Goal: Transaction & Acquisition: Purchase product/service

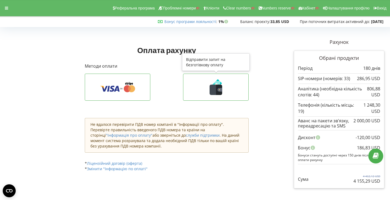
click at [205, 87] on icon at bounding box center [216, 87] width 54 height 16
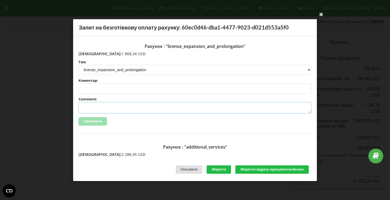
click at [124, 108] on textarea "Comment:" at bounding box center [195, 107] width 233 height 11
paste textarea "№R-05658 від 12.08.2025"
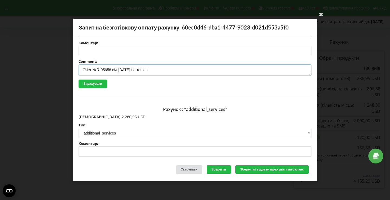
scroll to position [5, 0]
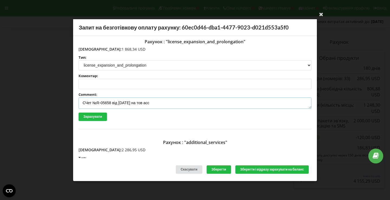
click at [88, 102] on textarea "СЧет №R-05658 від 12.08.2025 на тов асс" at bounding box center [195, 102] width 233 height 11
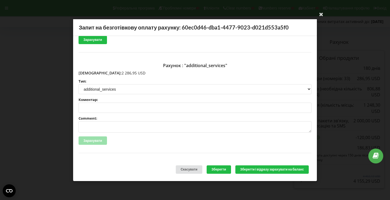
scroll to position [114, 0]
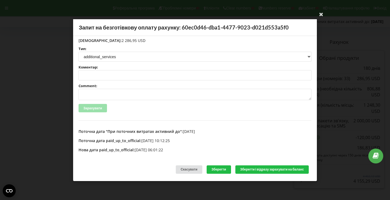
type textarea "Счет №R-05658 від 12.08.2025 на тов асс"
click at [105, 94] on textarea "Comment:" at bounding box center [195, 94] width 233 height 11
paste textarea "№R-05659 від 12.08.2025"
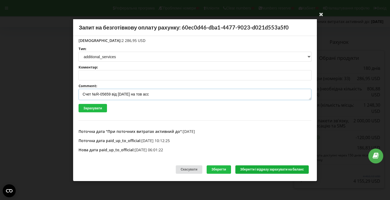
type textarea "Счет №R-05659 від 12.08.2025 на тов асс"
click at [251, 166] on button "Зберегти і відразу зарахувати на баланс" at bounding box center [271, 169] width 73 height 8
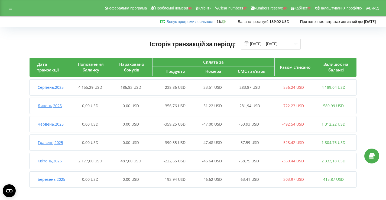
click at [179, 83] on div "Серпень , 2025 4 155,29 USD 186,83 USD -238,86 USD -33,51 USD -283,87 USD -556,…" at bounding box center [192, 87] width 324 height 13
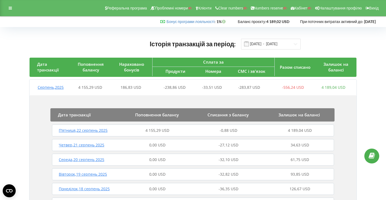
click at [175, 127] on div "П’ятниця , 22 серпень 2025 4 155,29 USD -0,88 USD 4 189,04 USD" at bounding box center [193, 130] width 285 height 13
